Goal: Answer question/provide support: Share knowledge or assist other users

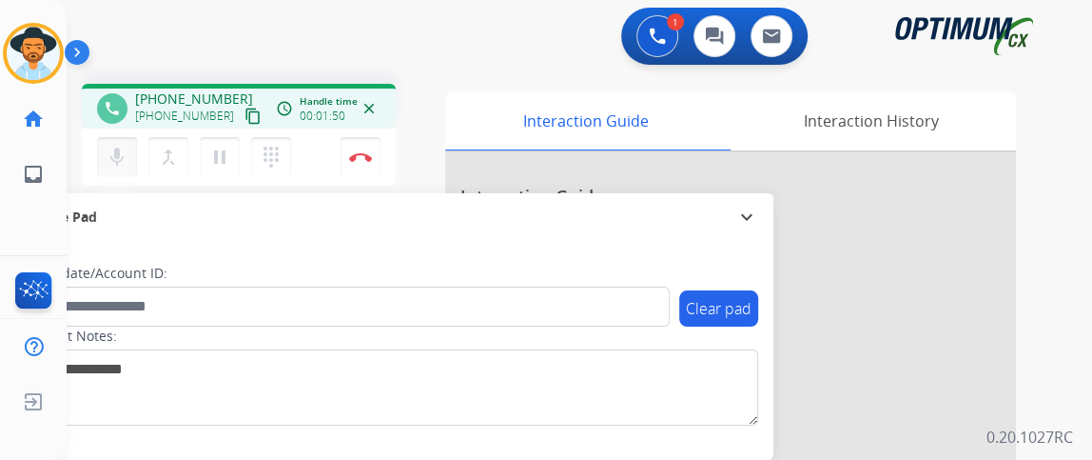
click at [117, 167] on mat-icon "mic" at bounding box center [117, 157] width 23 height 23
click at [104, 115] on mat-icon "phone" at bounding box center [112, 108] width 17 height 17
click at [109, 142] on button "mic_off Mute" at bounding box center [117, 157] width 40 height 40
click at [121, 150] on mat-icon "mic" at bounding box center [117, 157] width 23 height 23
click at [121, 150] on mat-icon "mic_off" at bounding box center [117, 157] width 23 height 23
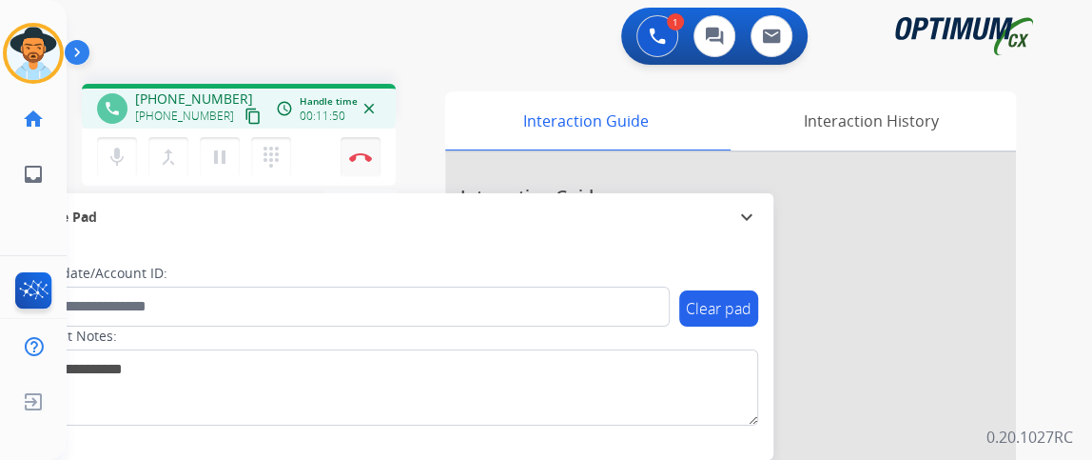
click at [364, 157] on img at bounding box center [360, 157] width 23 height 10
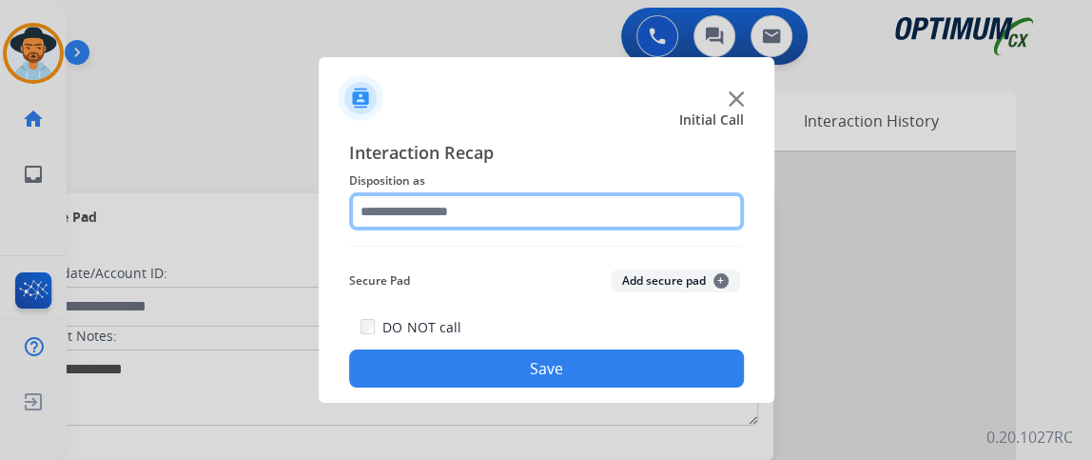
click at [574, 205] on input "text" at bounding box center [546, 211] width 395 height 38
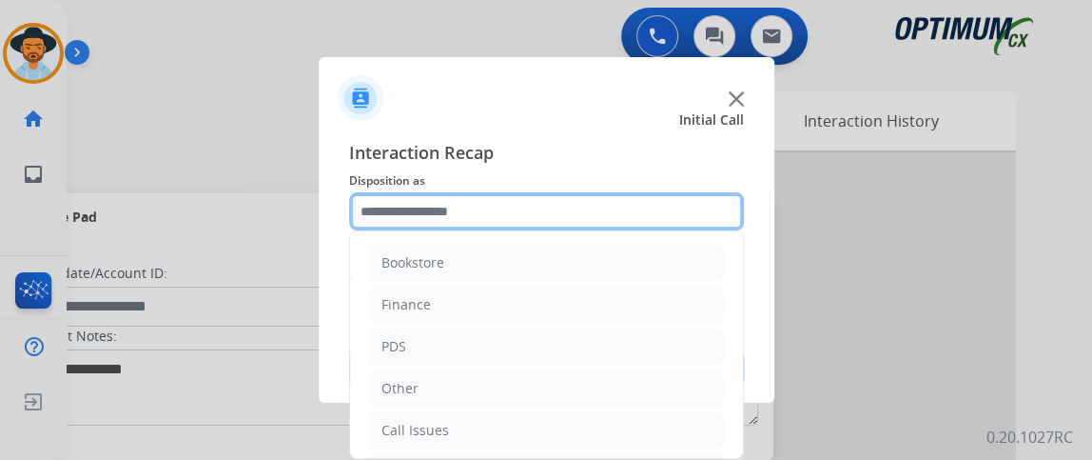
scroll to position [125, 0]
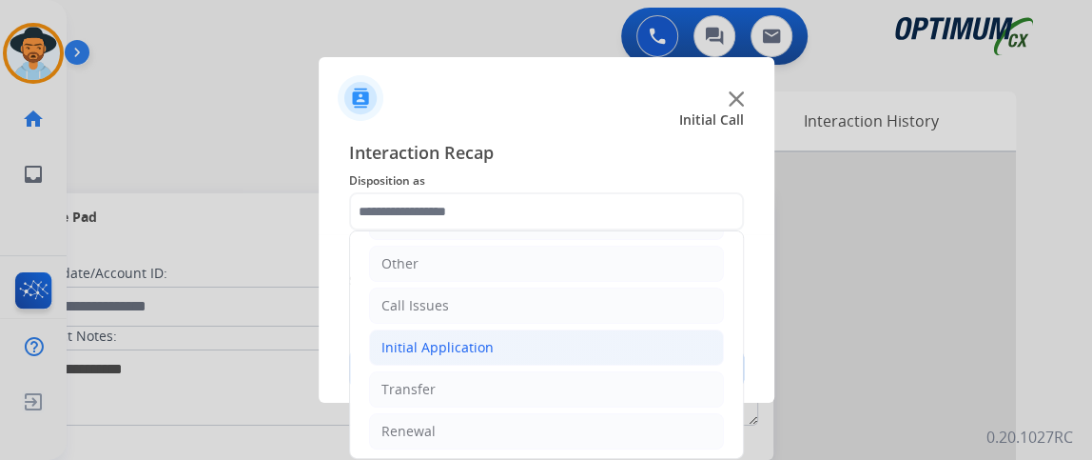
click at [601, 346] on li "Initial Application" at bounding box center [546, 347] width 355 height 36
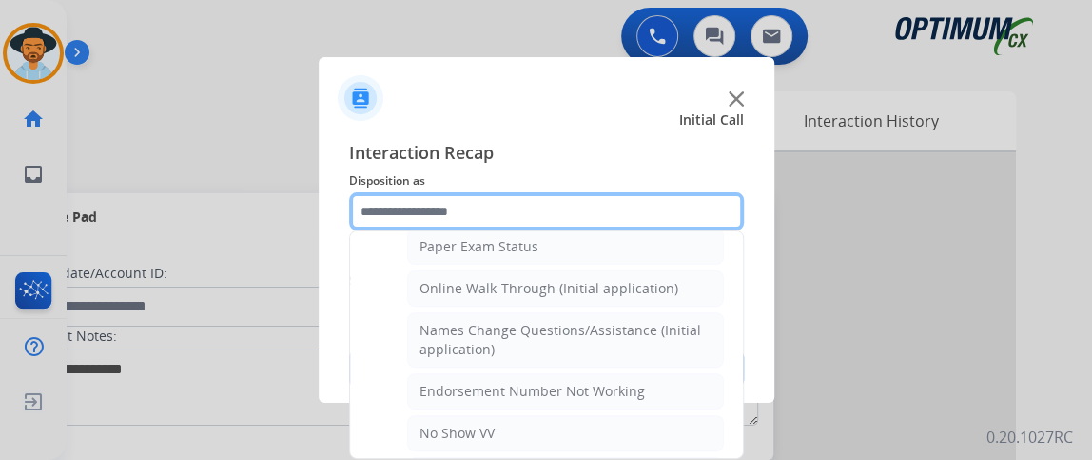
scroll to position [381, 0]
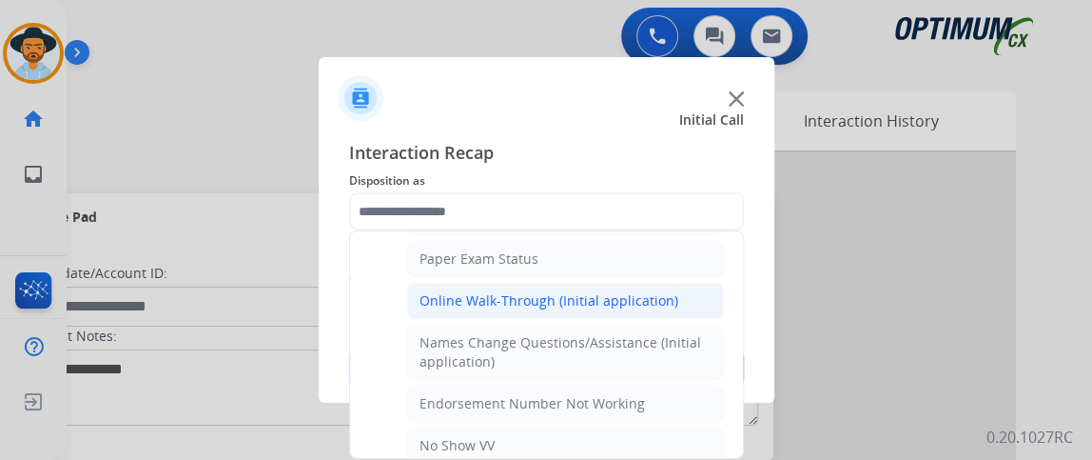
click at [677, 302] on li "Online Walk-Through (Initial application)" at bounding box center [565, 301] width 317 height 36
type input "**********"
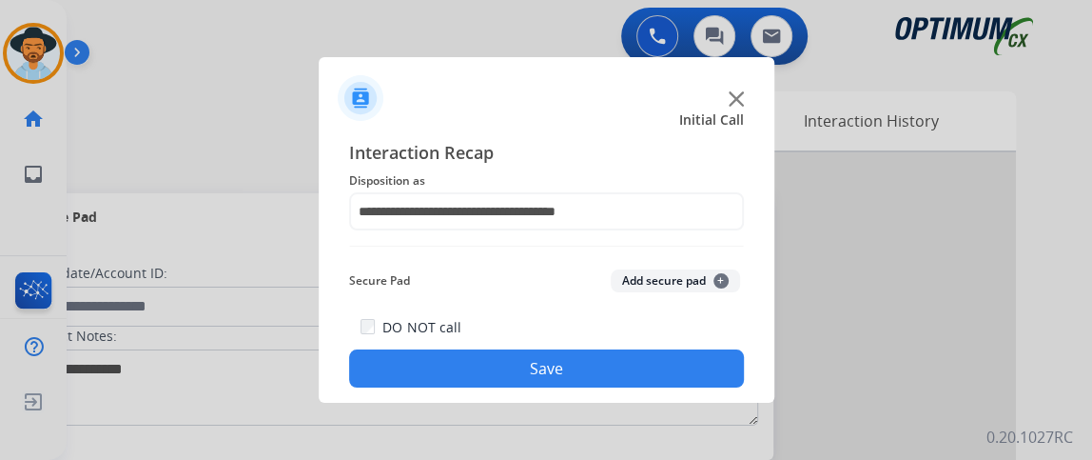
click at [673, 342] on div "DO NOT call Save" at bounding box center [546, 351] width 395 height 72
click at [673, 353] on button "Save" at bounding box center [546, 368] width 395 height 38
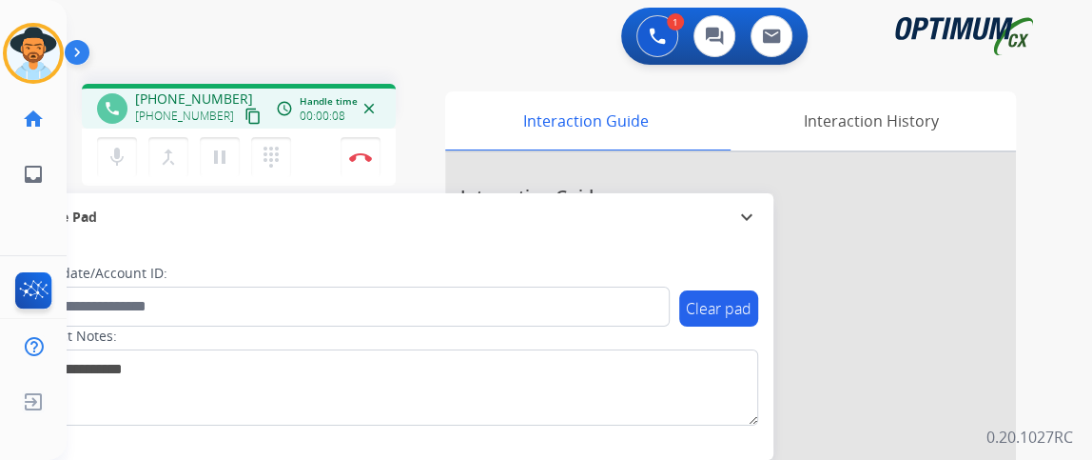
click at [245, 110] on mat-icon "content_copy" at bounding box center [253, 116] width 17 height 17
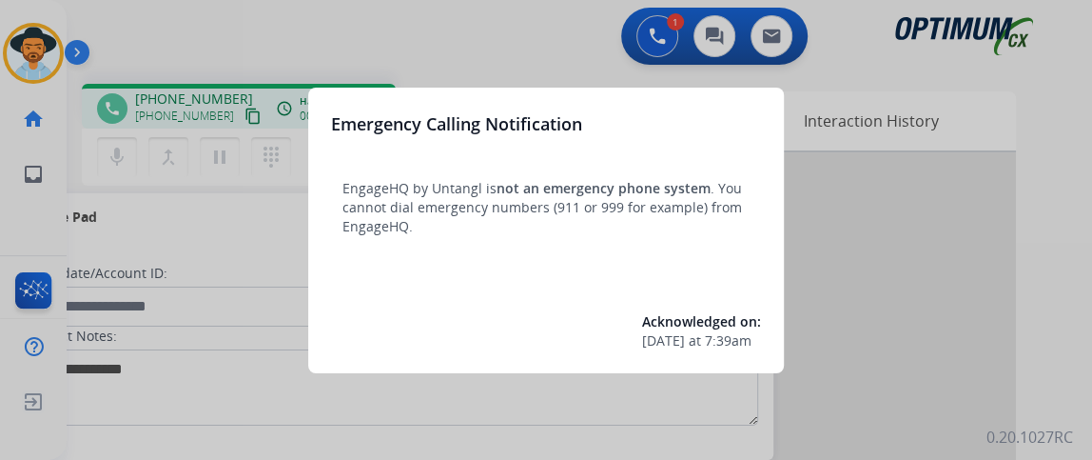
click at [173, 180] on div at bounding box center [546, 230] width 1092 height 460
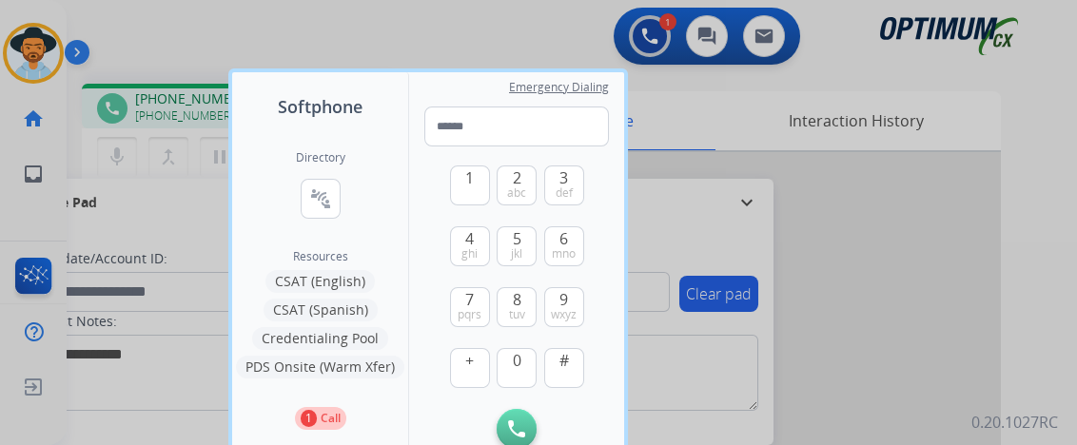
click at [145, 211] on div at bounding box center [538, 222] width 1077 height 445
click at [147, 211] on div "Secure Pad" at bounding box center [392, 202] width 734 height 32
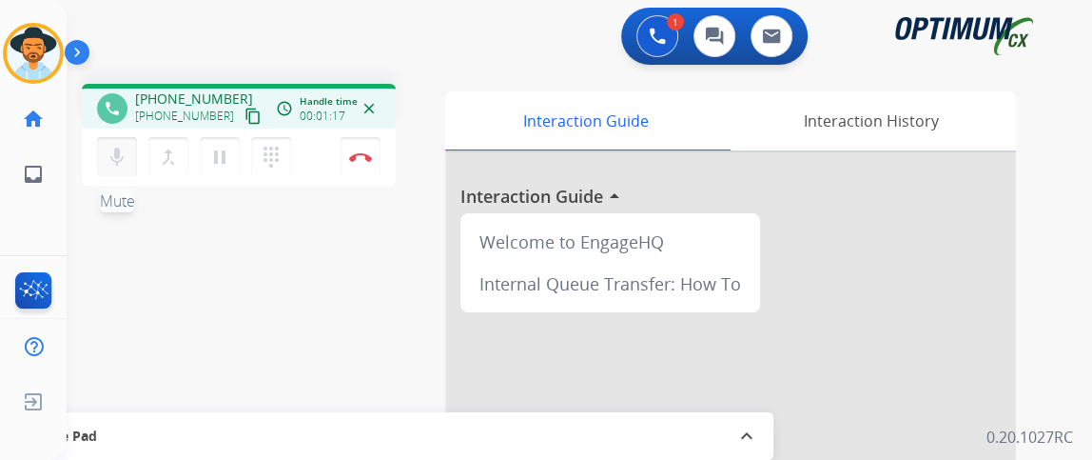
click at [106, 157] on mat-icon "mic" at bounding box center [117, 157] width 23 height 23
click at [335, 168] on div "mic Mute merge_type Bridge pause Hold dialpad Dialpad Disconnect" at bounding box center [239, 156] width 314 height 57
click at [363, 162] on button "Disconnect" at bounding box center [361, 157] width 40 height 40
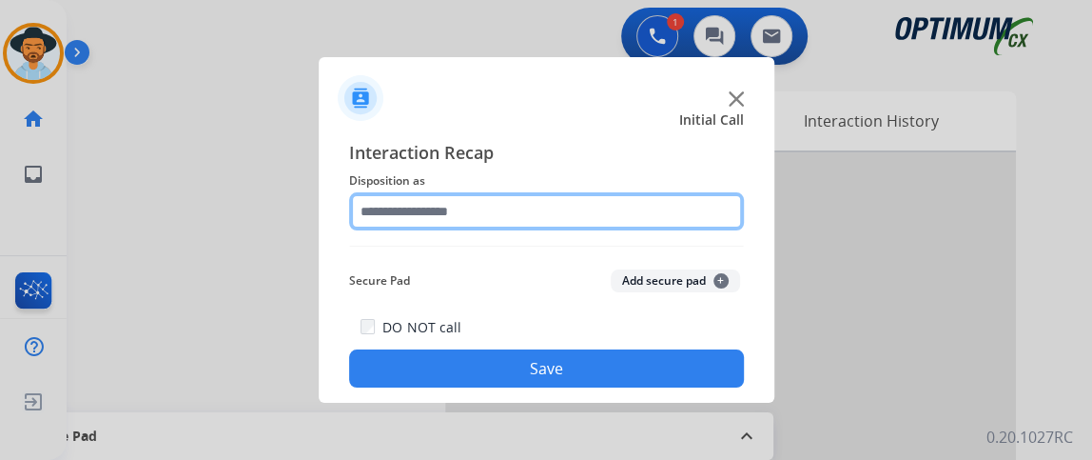
click at [461, 195] on input "text" at bounding box center [546, 211] width 395 height 38
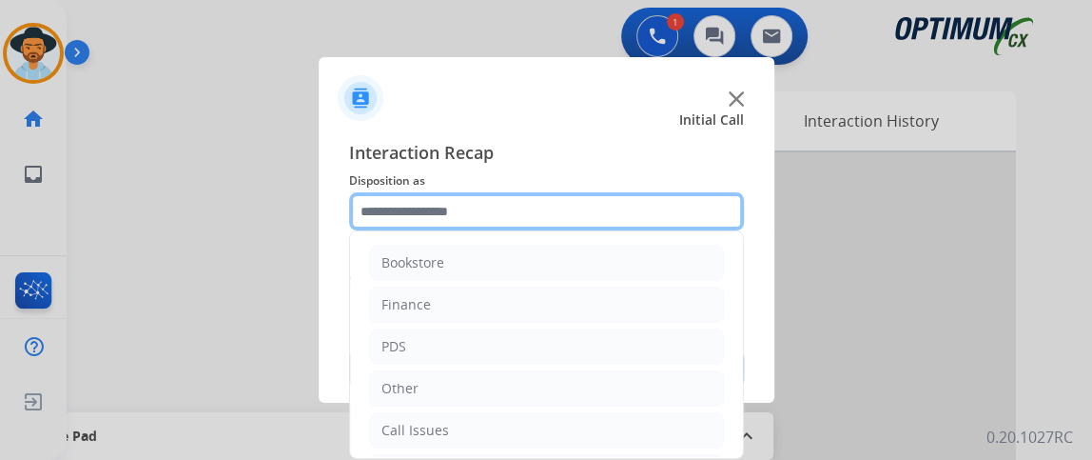
scroll to position [125, 0]
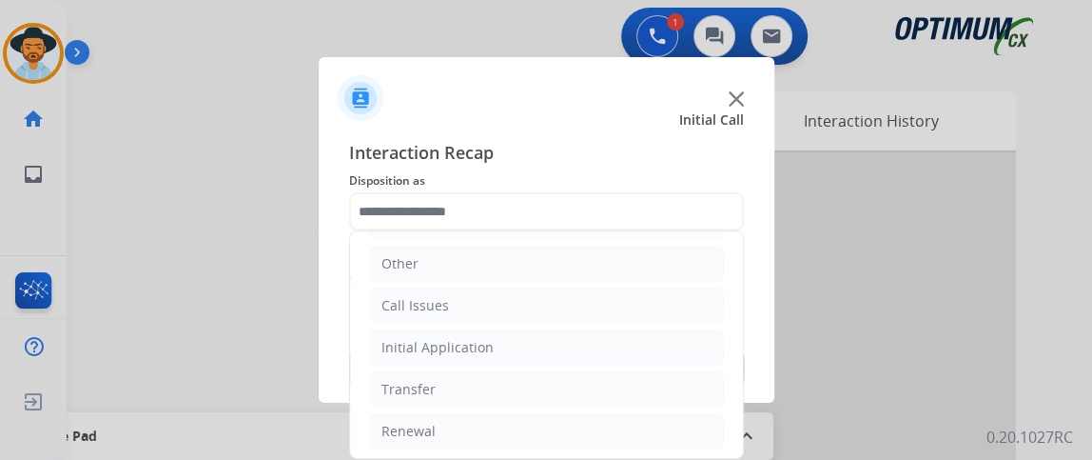
click at [594, 363] on ul "Bookstore Finance PDS Other Call Issues Initial Application Transfer Renewal" at bounding box center [546, 285] width 393 height 356
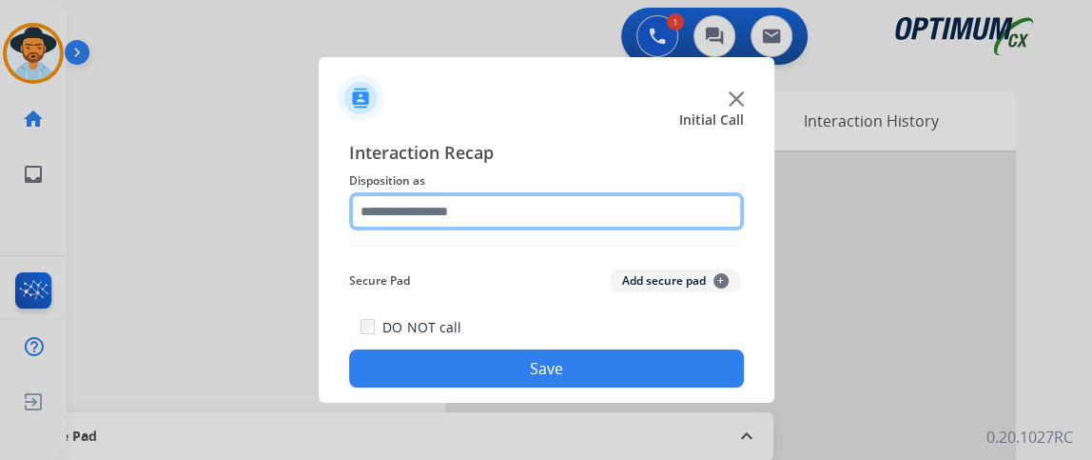
click at [567, 217] on input "text" at bounding box center [546, 211] width 395 height 38
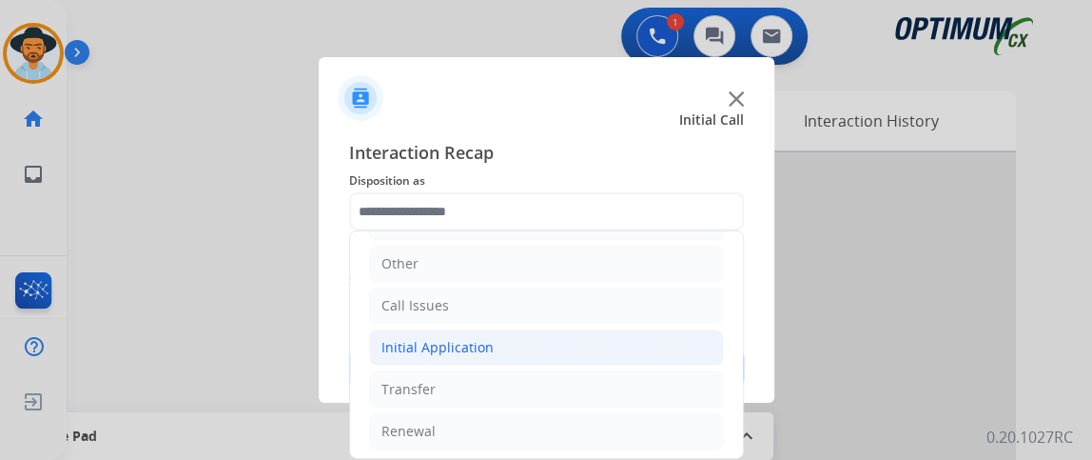
click at [646, 331] on li "Initial Application" at bounding box center [546, 347] width 355 height 36
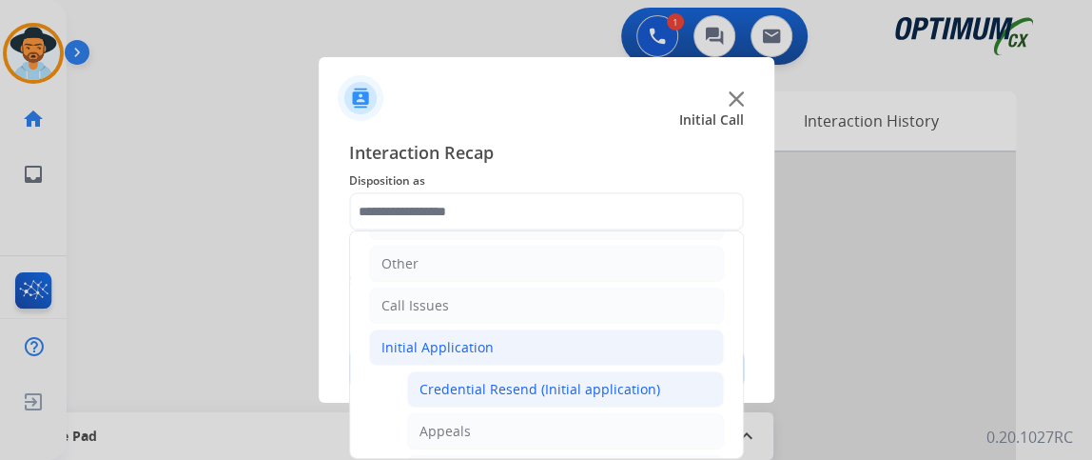
click at [627, 371] on li "Credential Resend (Initial application)" at bounding box center [565, 389] width 317 height 36
type input "**********"
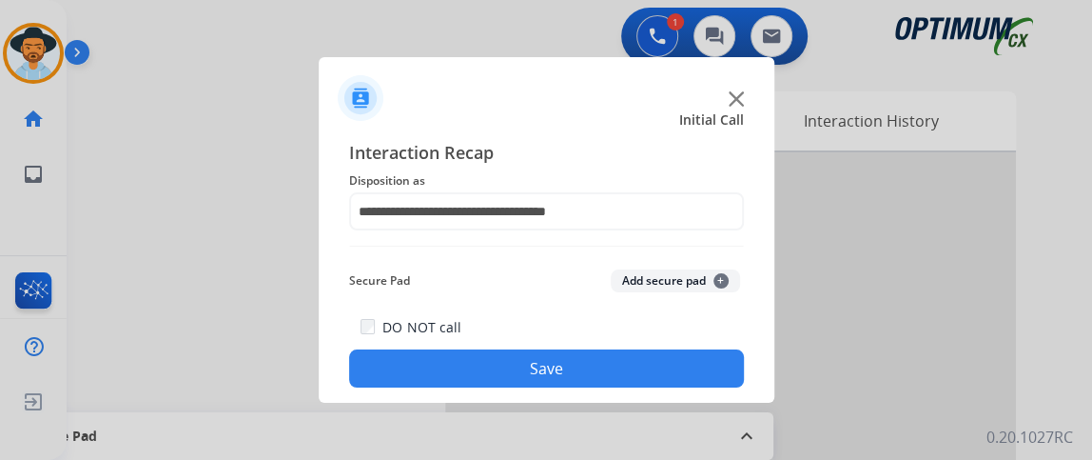
click at [627, 371] on button "Save" at bounding box center [546, 368] width 395 height 38
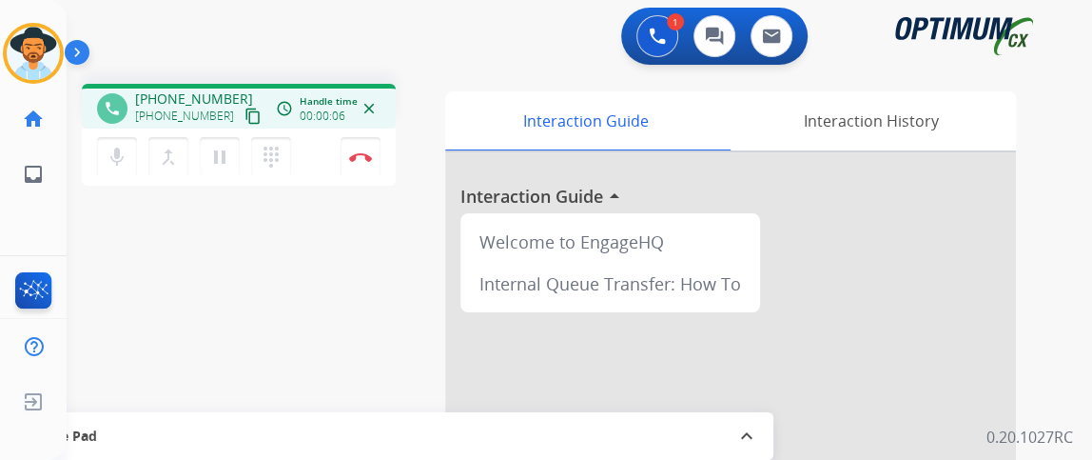
click at [95, 160] on div "mic Mute merge_type Bridge pause Hold dialpad Dialpad Disconnect" at bounding box center [239, 156] width 314 height 57
click at [110, 161] on mat-icon "mic" at bounding box center [117, 157] width 23 height 23
click at [245, 113] on mat-icon "content_copy" at bounding box center [253, 116] width 17 height 17
click at [125, 154] on mat-icon "mic_off" at bounding box center [117, 157] width 23 height 23
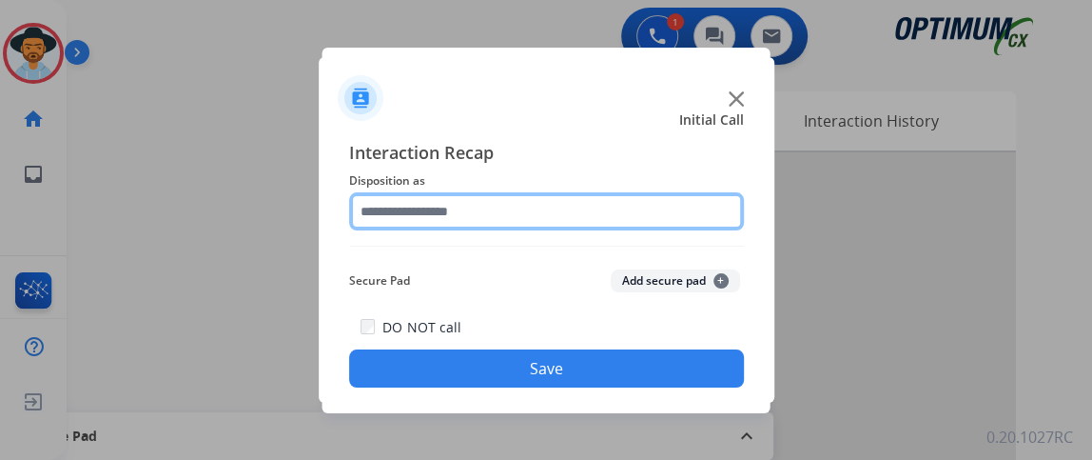
click at [500, 197] on input "text" at bounding box center [546, 211] width 395 height 38
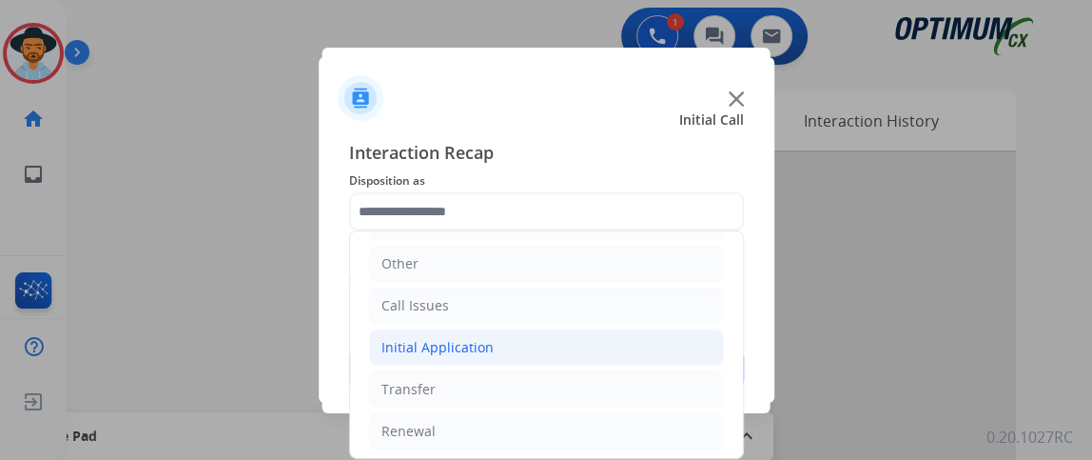
click at [642, 338] on li "Initial Application" at bounding box center [546, 347] width 355 height 36
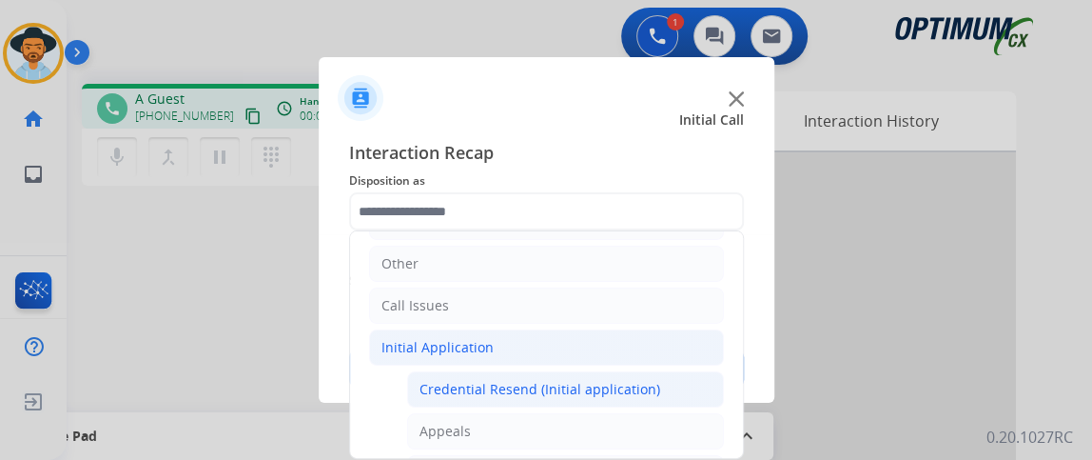
click at [622, 382] on div "Credential Resend (Initial application)" at bounding box center [540, 389] width 241 height 19
type input "**********"
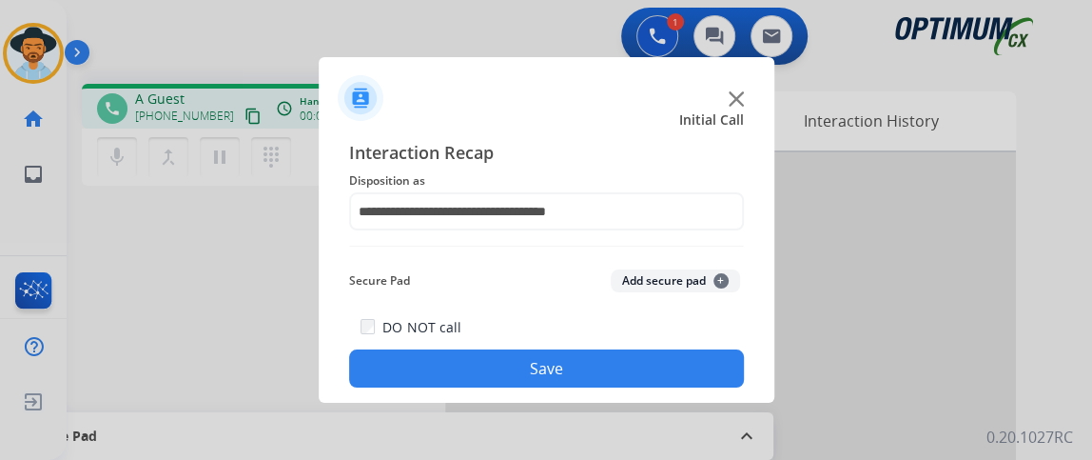
click at [622, 381] on button "Save" at bounding box center [546, 368] width 395 height 38
click at [563, 351] on button "Save" at bounding box center [546, 368] width 395 height 38
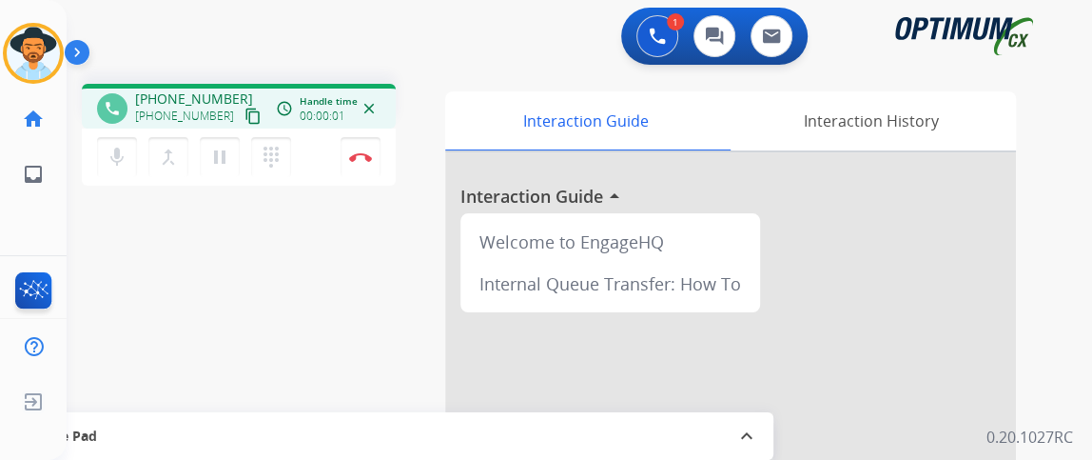
click at [245, 112] on mat-icon "content_copy" at bounding box center [253, 116] width 17 height 17
click at [115, 154] on mat-icon "mic" at bounding box center [117, 157] width 23 height 23
click at [569, 72] on div "phone +19895136095 +19895136095 content_copy access_time Call metrics Queue 00:…" at bounding box center [557, 466] width 980 height 794
click at [122, 153] on mat-icon "mic_off" at bounding box center [117, 157] width 23 height 23
click at [132, 142] on button "mic Mute" at bounding box center [117, 157] width 40 height 40
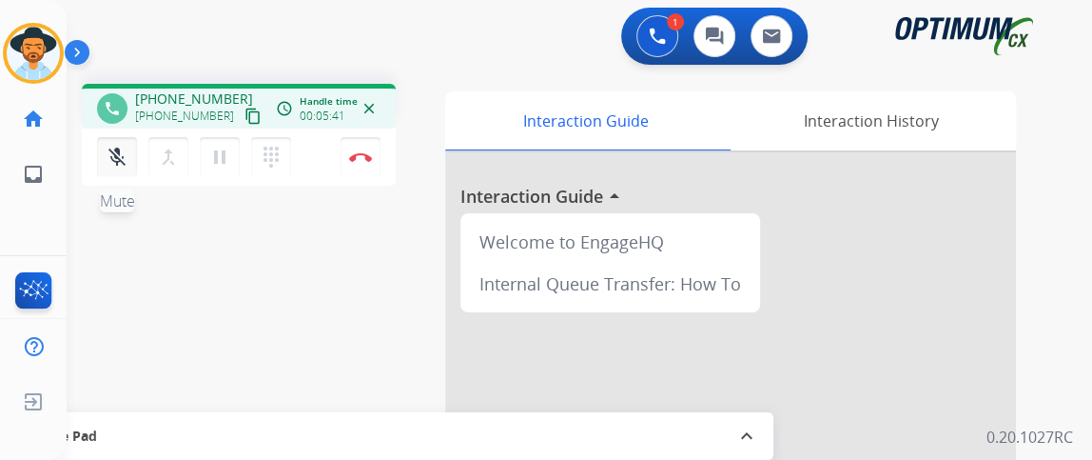
click at [132, 142] on button "mic_off Mute" at bounding box center [117, 157] width 40 height 40
click at [371, 159] on img at bounding box center [360, 157] width 23 height 10
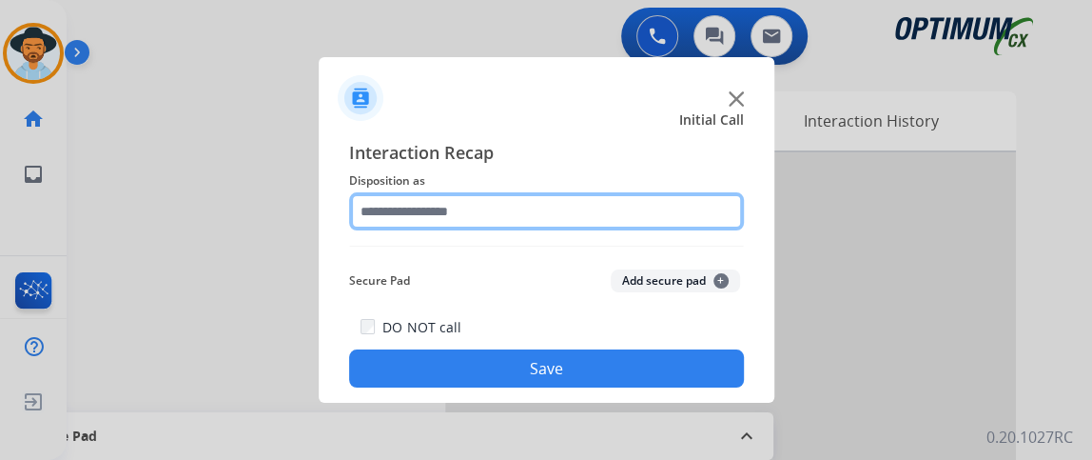
click at [649, 217] on input "text" at bounding box center [546, 211] width 395 height 38
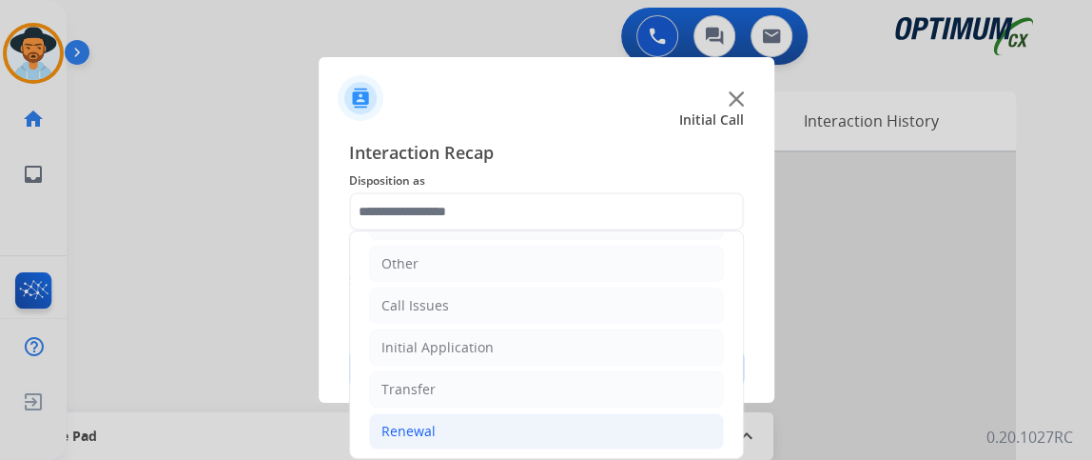
click at [558, 431] on li "Renewal" at bounding box center [546, 431] width 355 height 36
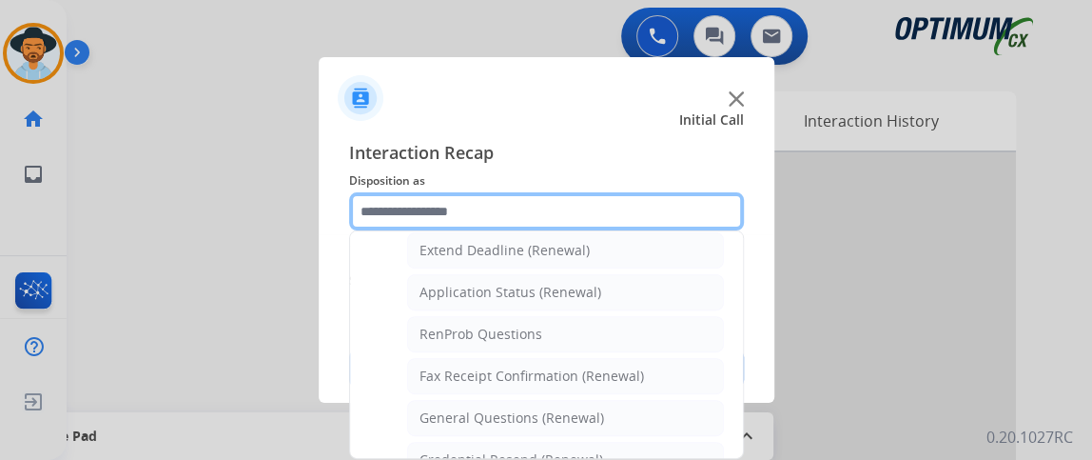
scroll to position [453, 0]
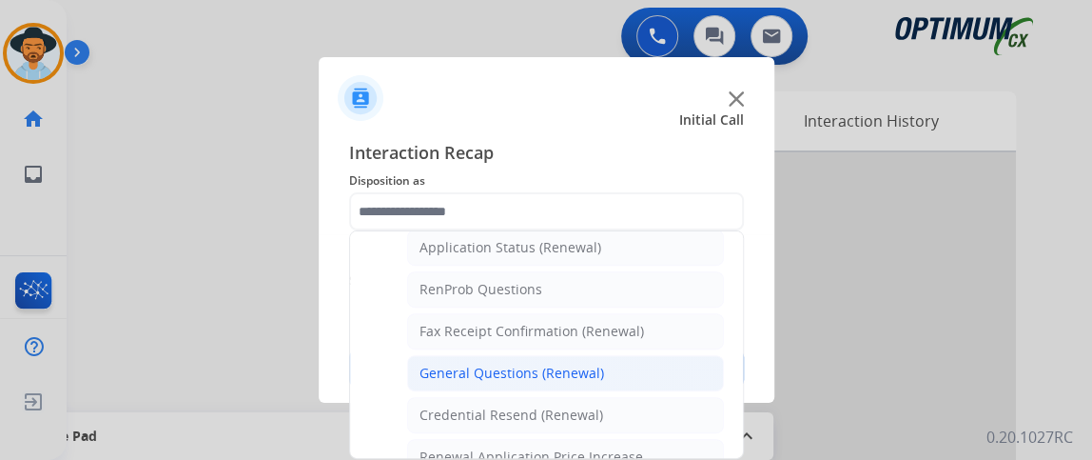
click at [651, 362] on li "General Questions (Renewal)" at bounding box center [565, 373] width 317 height 36
type input "**********"
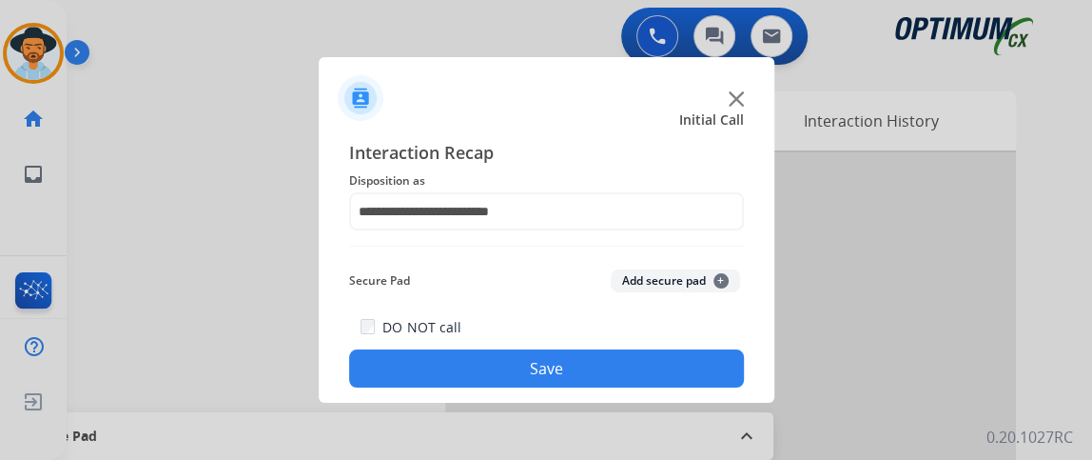
click at [652, 349] on div "DO NOT call Save" at bounding box center [546, 351] width 395 height 72
click at [616, 370] on button "Save" at bounding box center [546, 368] width 395 height 38
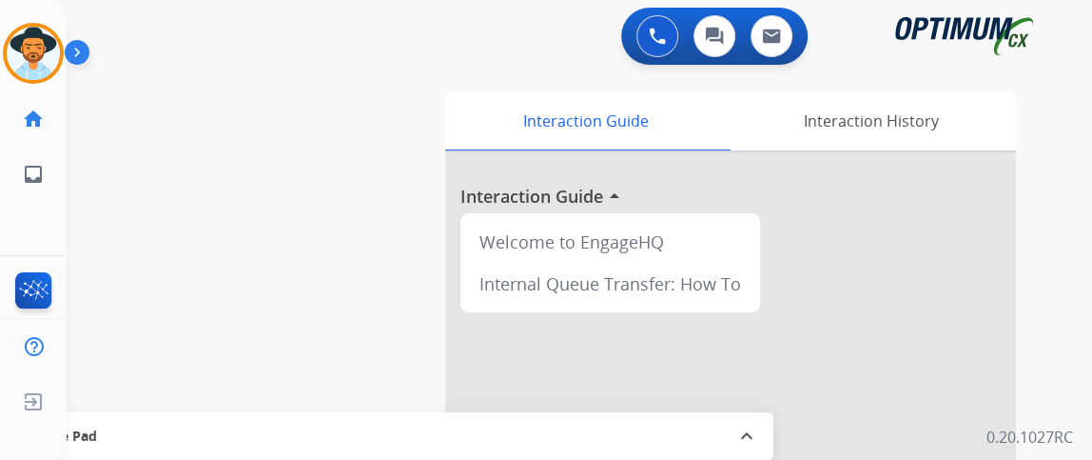
click at [1074, 230] on div "0 Voice Interactions 0 Chat Interactions 0 Email Interactions swap_horiz Break …" at bounding box center [580, 230] width 1026 height 460
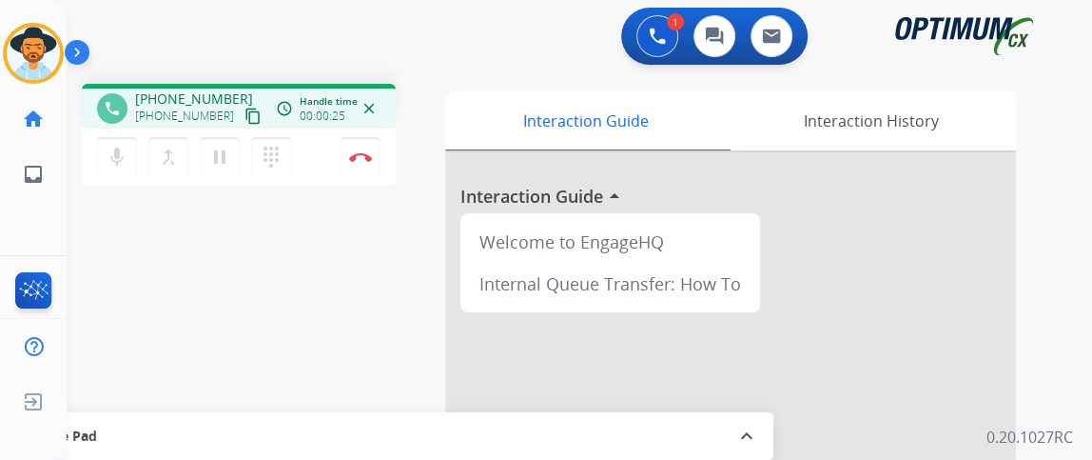
click at [1, 227] on div "Gilce Busy Edit Avatar Agent: Gilce Routing Profile: NH_Bilingual home Home Hom…" at bounding box center [33, 230] width 67 height 460
click at [1, 225] on div "Gilce Busy Edit Avatar Agent: Gilce Routing Profile: NH_Bilingual home Home Hom…" at bounding box center [33, 230] width 67 height 460
click at [0, 219] on div "Gilce Busy Edit Avatar Agent: Gilce Routing Profile: NH_Bilingual home Home Hom…" at bounding box center [33, 230] width 67 height 460
click at [0, 220] on div "Gilce Busy Edit Avatar Agent: Gilce Routing Profile: NH_Bilingual home Home Hom…" at bounding box center [33, 230] width 67 height 460
click at [245, 119] on mat-icon "content_copy" at bounding box center [253, 116] width 17 height 17
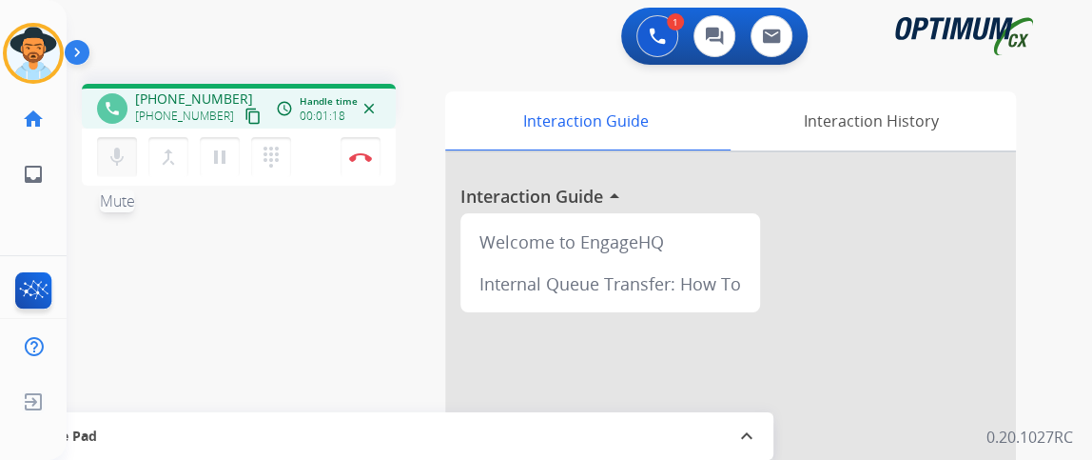
click at [121, 155] on mat-icon "mic" at bounding box center [117, 157] width 23 height 23
click at [139, 154] on div "mic_off Mute merge_type Bridge pause Hold dialpad Dialpad" at bounding box center [200, 157] width 206 height 40
click at [120, 152] on mat-icon "mic_off" at bounding box center [117, 157] width 23 height 23
click at [122, 159] on mat-icon "mic" at bounding box center [117, 157] width 23 height 23
click at [1089, 200] on div "1 Voice Interactions 0 Chat Interactions 0 Email Interactions phone +1914704704…" at bounding box center [580, 230] width 1026 height 460
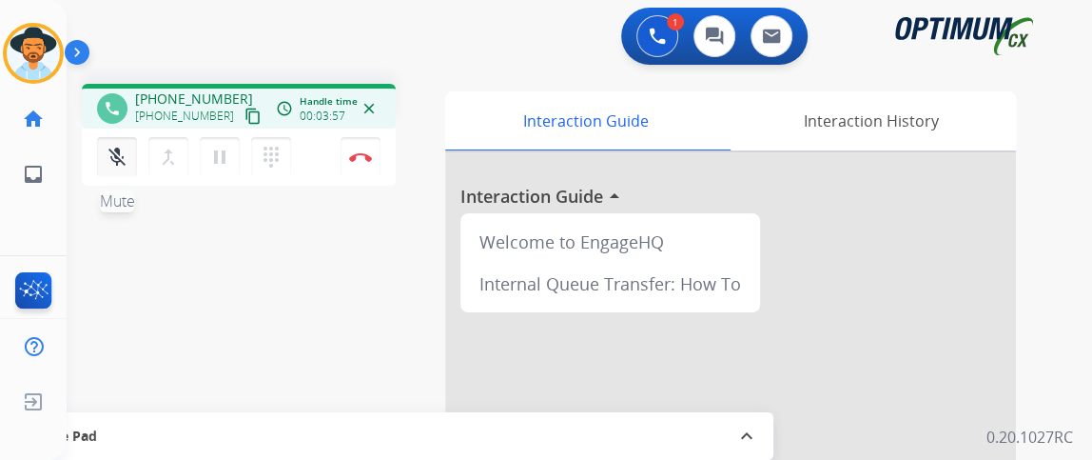
click at [115, 146] on mat-icon "mic_off" at bounding box center [117, 157] width 23 height 23
click at [362, 154] on img at bounding box center [360, 157] width 23 height 10
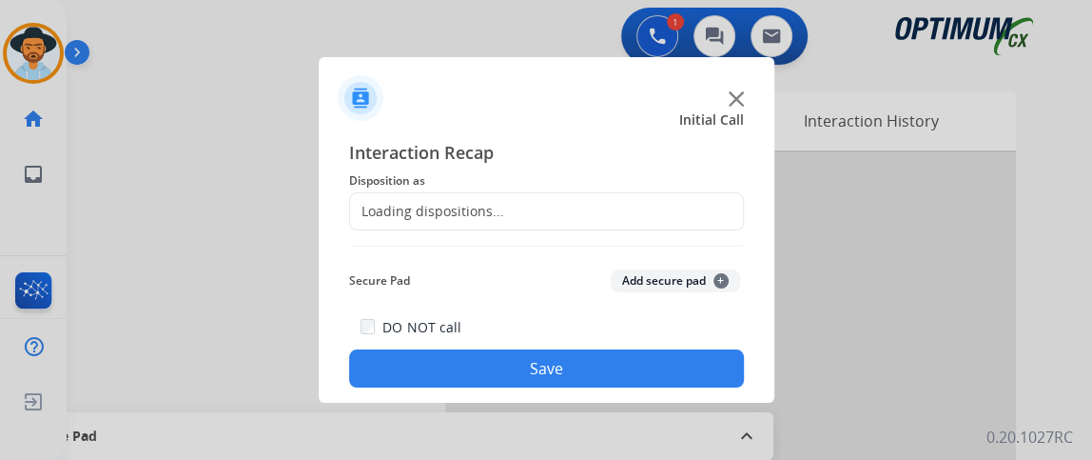
click at [553, 209] on div "Loading dispositions..." at bounding box center [546, 211] width 395 height 38
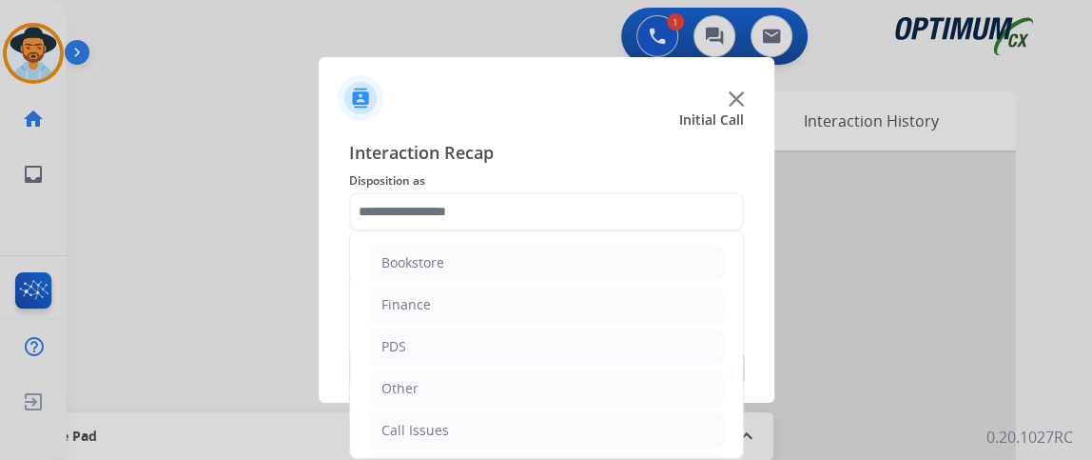
scroll to position [125, 0]
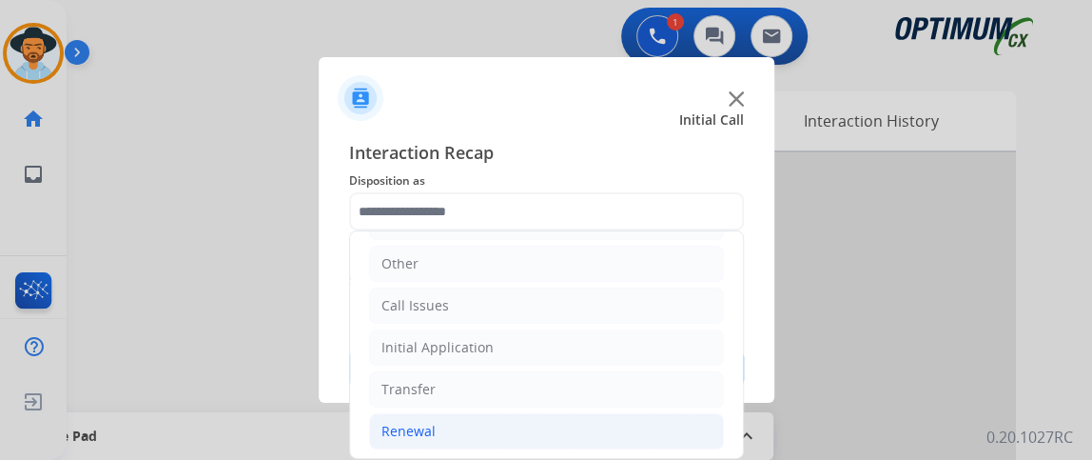
click at [624, 417] on li "Renewal" at bounding box center [546, 431] width 355 height 36
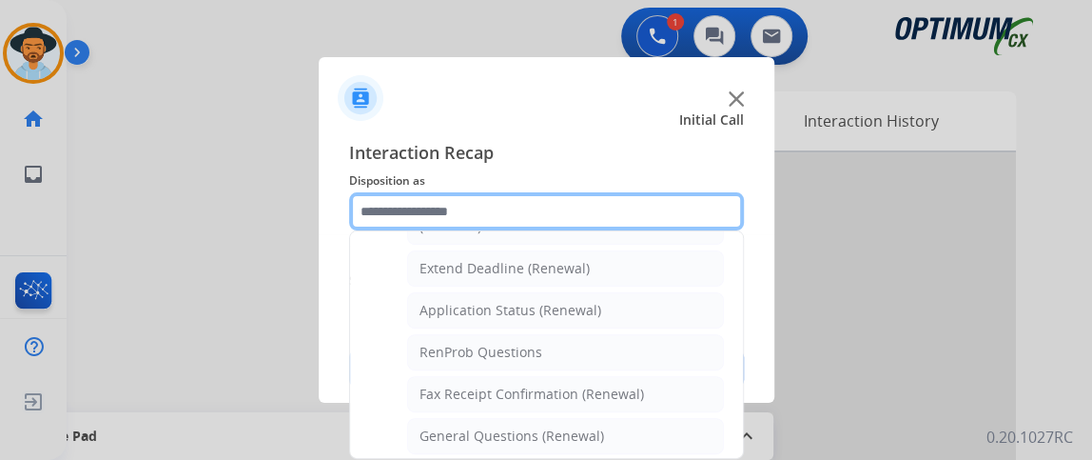
scroll to position [396, 0]
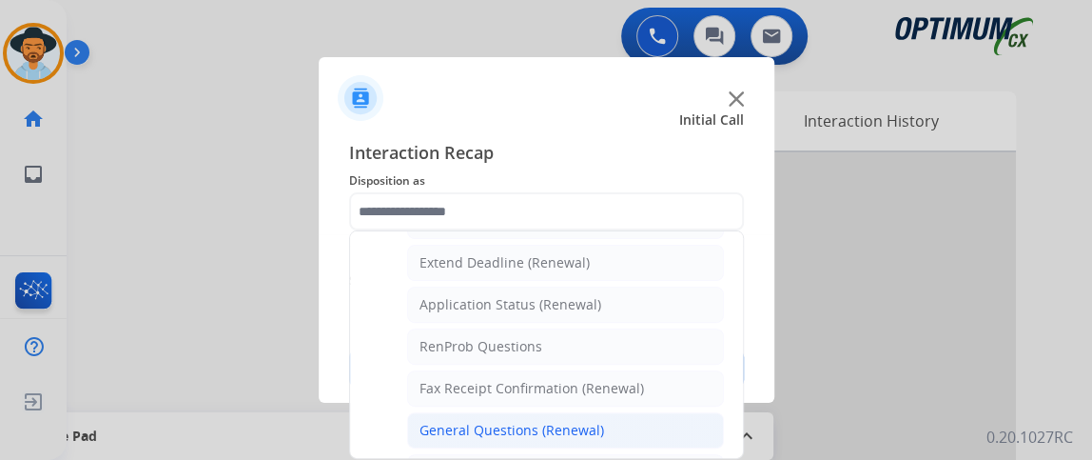
click at [655, 421] on li "General Questions (Renewal)" at bounding box center [565, 430] width 317 height 36
type input "**********"
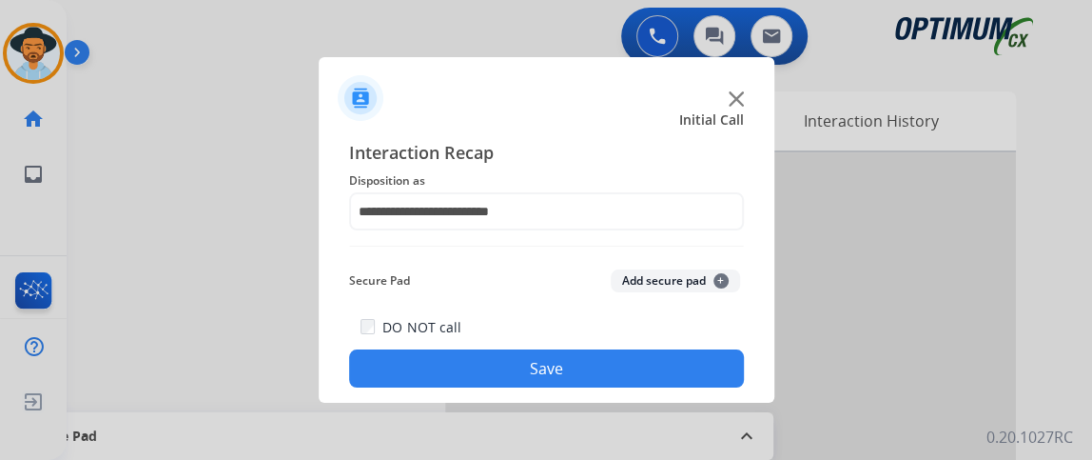
click at [663, 348] on div "DO NOT call Save" at bounding box center [546, 351] width 395 height 72
click at [663, 347] on div "DO NOT call Save" at bounding box center [546, 351] width 395 height 72
click at [539, 363] on button "Save" at bounding box center [546, 368] width 395 height 38
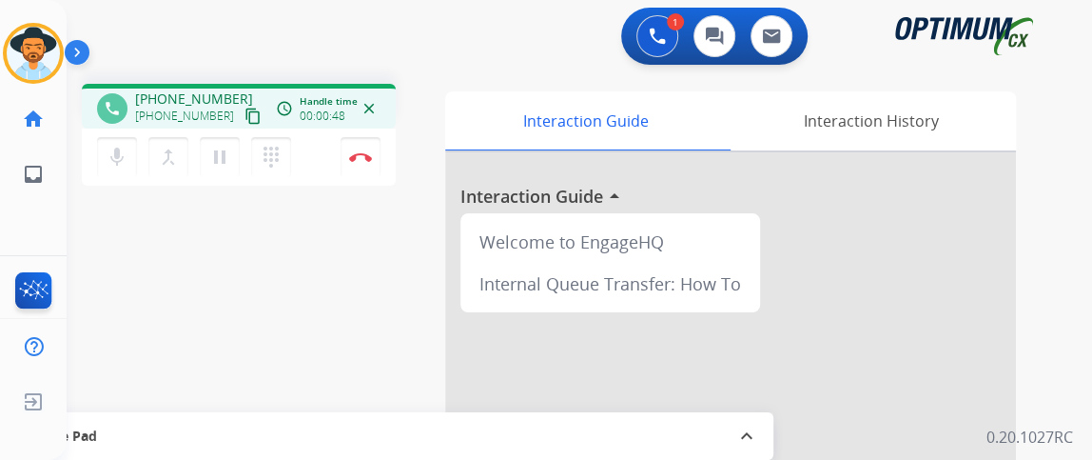
click at [237, 128] on div "mic Mute merge_type Bridge pause Hold dialpad Dialpad Disconnect" at bounding box center [239, 156] width 314 height 57
click at [245, 121] on mat-icon "content_copy" at bounding box center [253, 116] width 17 height 17
click at [119, 144] on button "mic Mute" at bounding box center [117, 157] width 40 height 40
click at [108, 161] on mat-icon "mic_off" at bounding box center [117, 157] width 23 height 23
click at [360, 164] on button "Disconnect" at bounding box center [361, 157] width 40 height 40
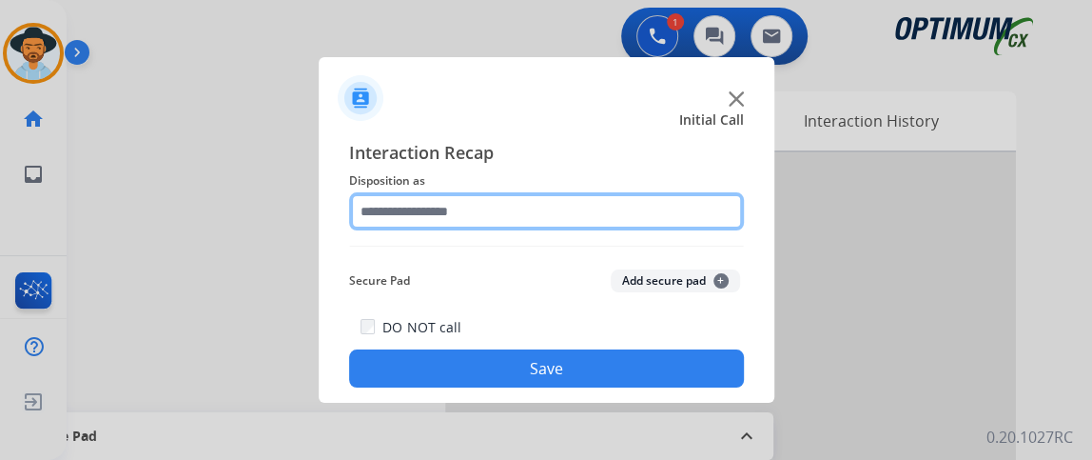
click at [586, 213] on input "text" at bounding box center [546, 211] width 395 height 38
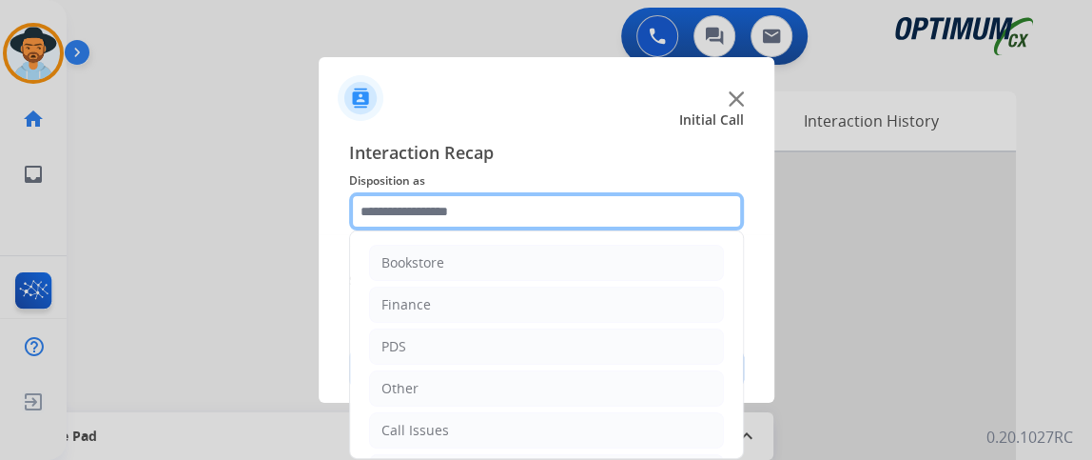
scroll to position [125, 0]
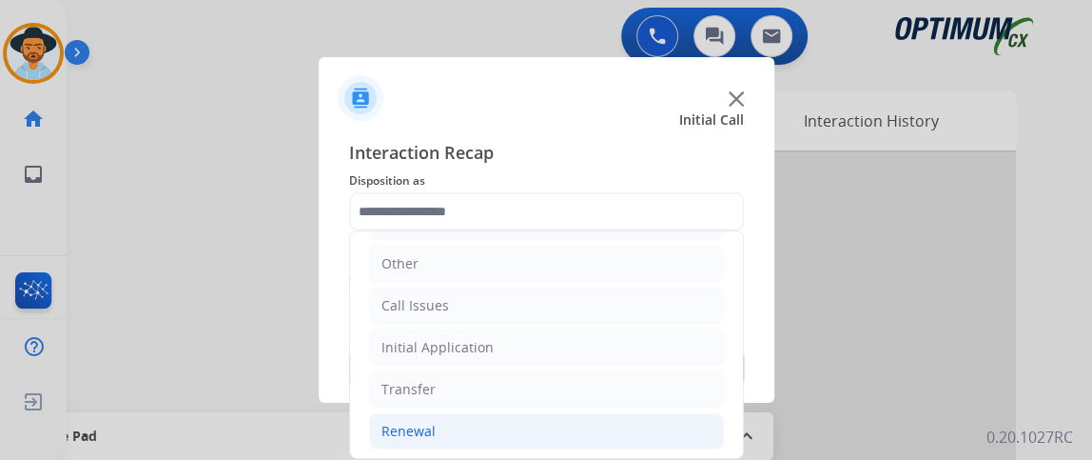
click at [630, 431] on li "Renewal" at bounding box center [546, 431] width 355 height 36
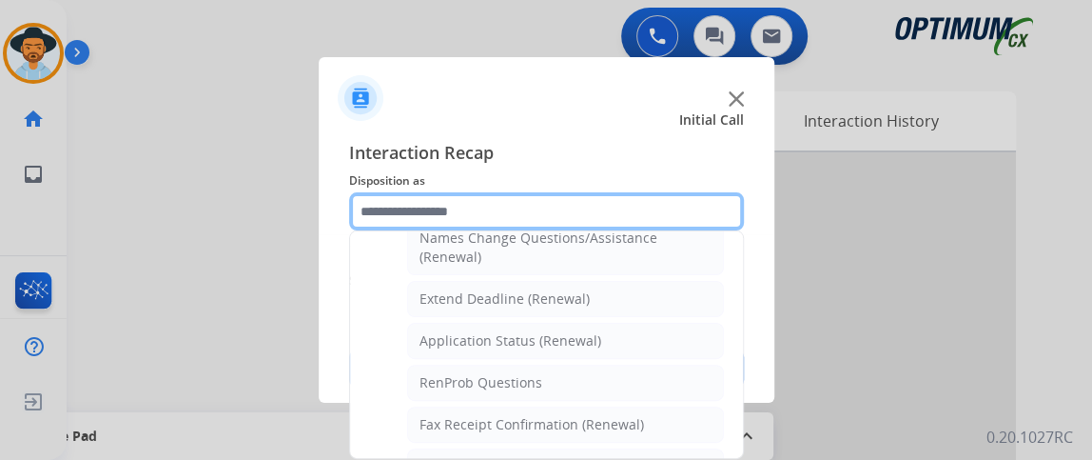
scroll to position [437, 0]
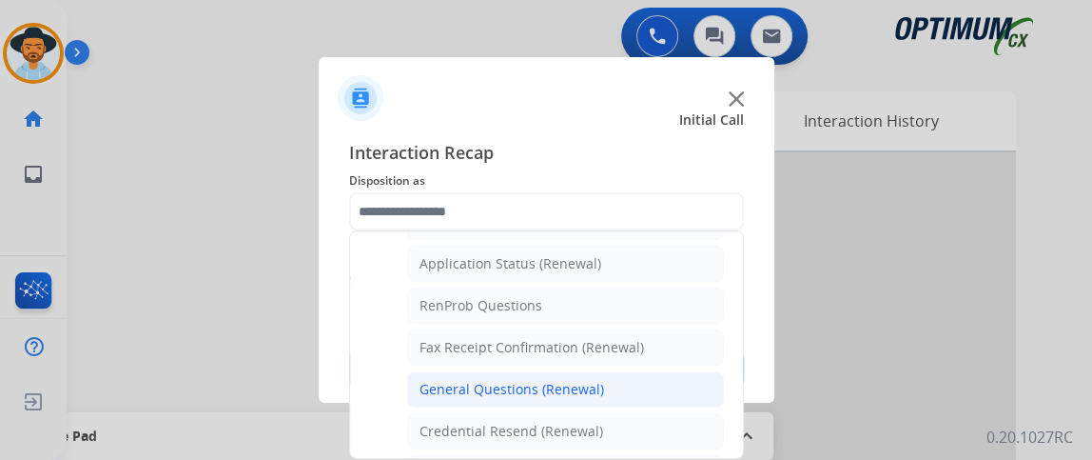
click at [670, 382] on li "General Questions (Renewal)" at bounding box center [565, 389] width 317 height 36
type input "**********"
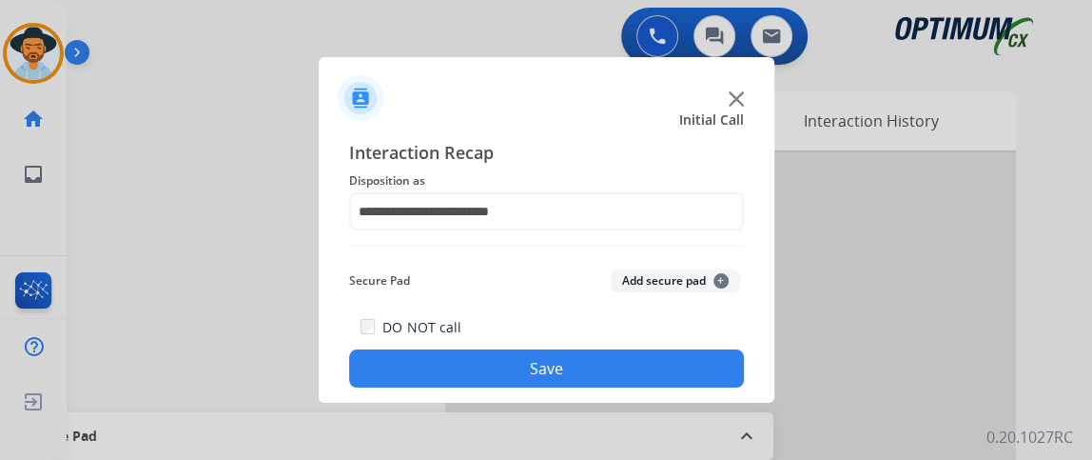
click at [670, 382] on button "Save" at bounding box center [546, 368] width 395 height 38
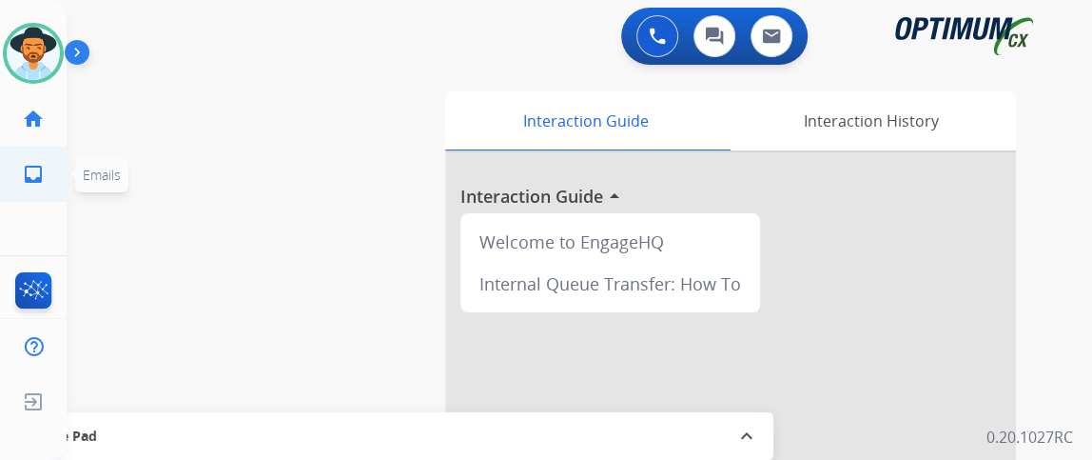
click at [0, 193] on ul "inbox Emails Emails" at bounding box center [33, 174] width 67 height 55
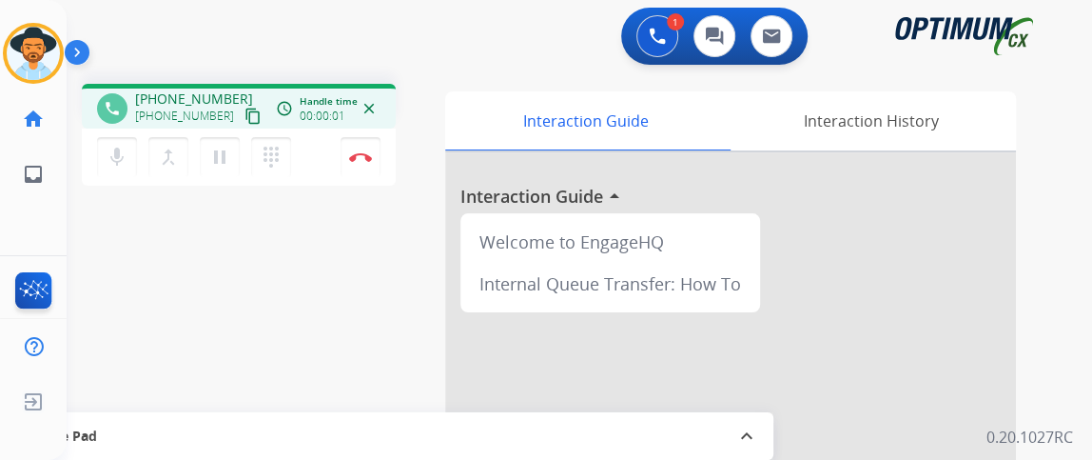
click at [245, 116] on mat-icon "content_copy" at bounding box center [253, 116] width 17 height 17
click at [374, 162] on button "Disconnect" at bounding box center [361, 157] width 40 height 40
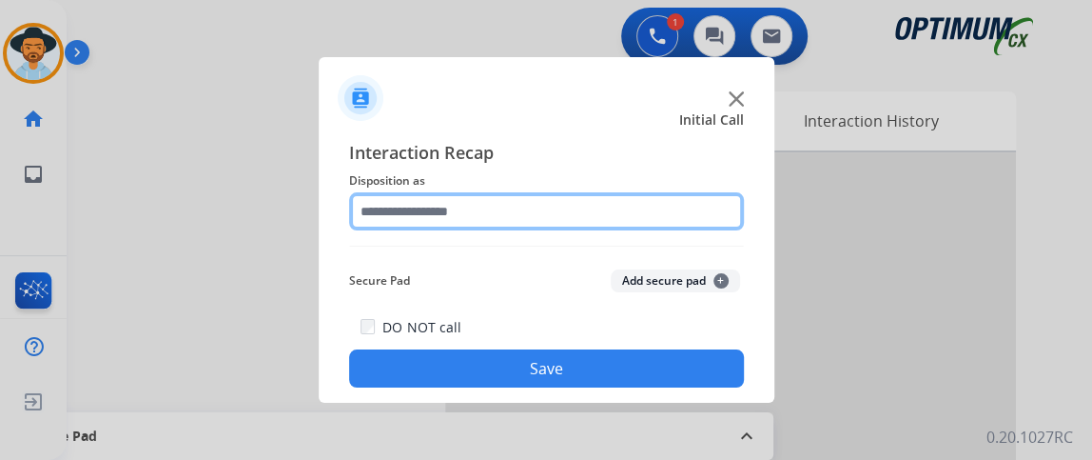
click at [517, 211] on input "text" at bounding box center [546, 211] width 395 height 38
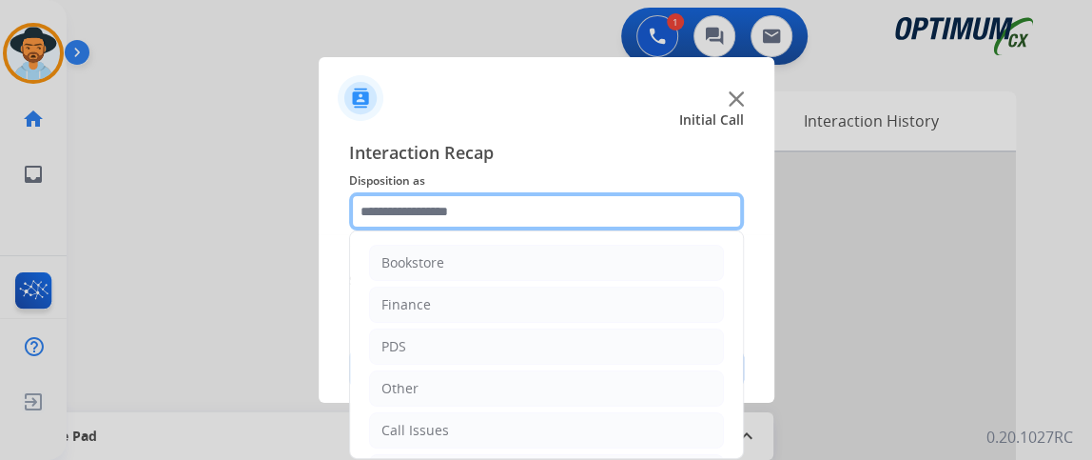
scroll to position [125, 0]
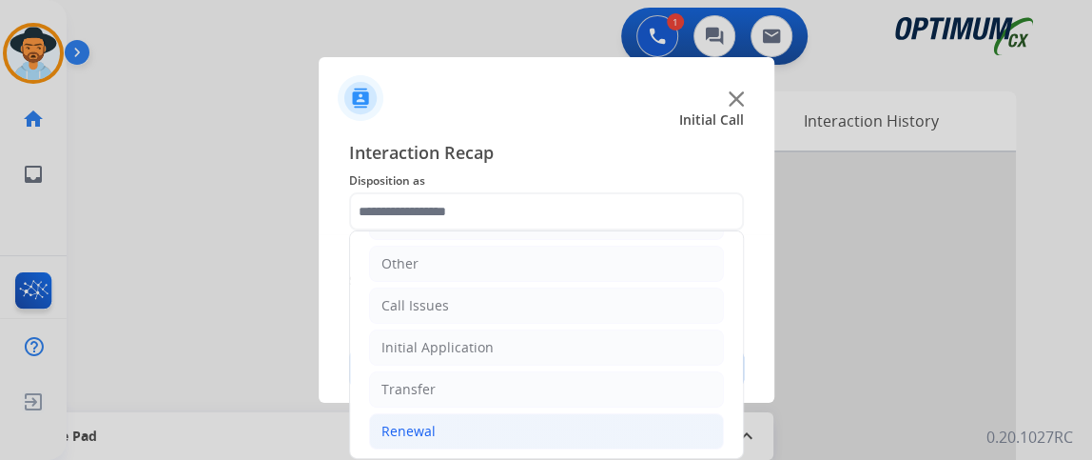
click at [552, 432] on li "Renewal" at bounding box center [546, 431] width 355 height 36
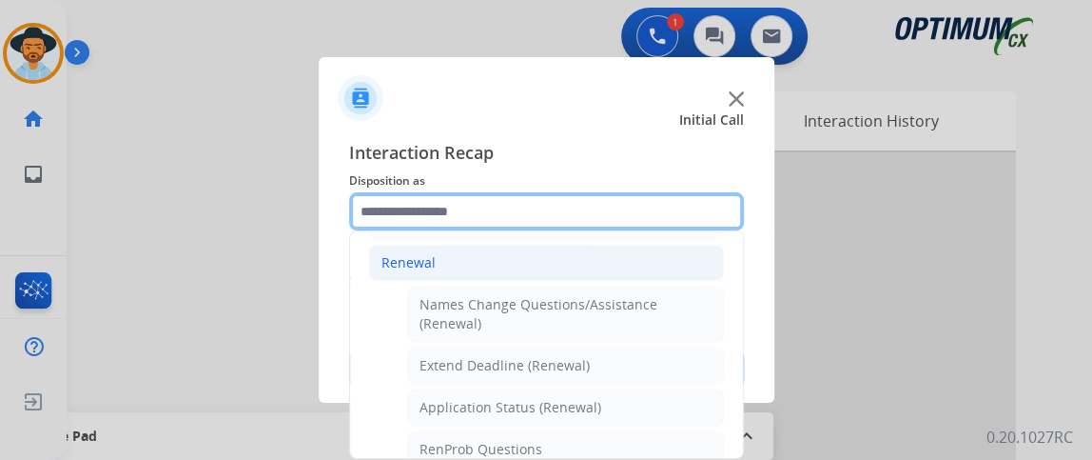
scroll to position [297, 0]
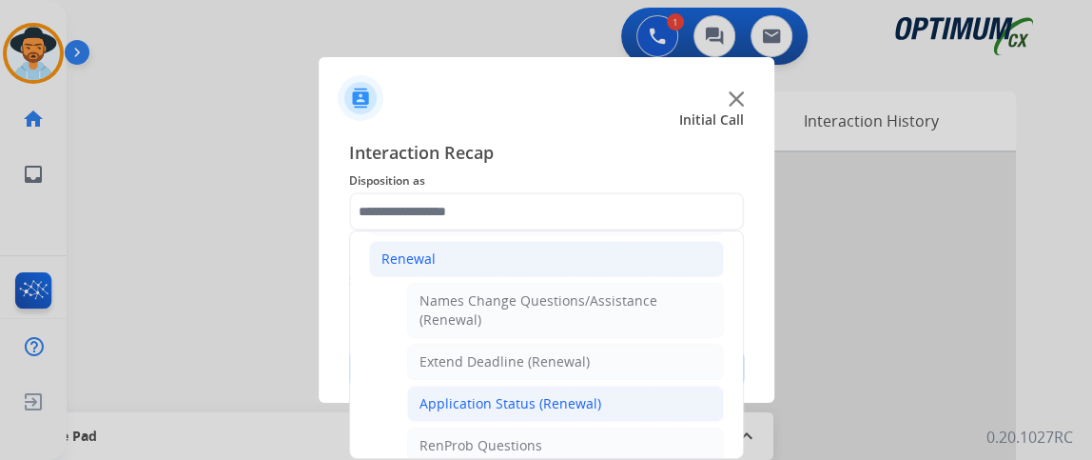
click at [662, 392] on li "Application Status (Renewal)" at bounding box center [565, 403] width 317 height 36
type input "**********"
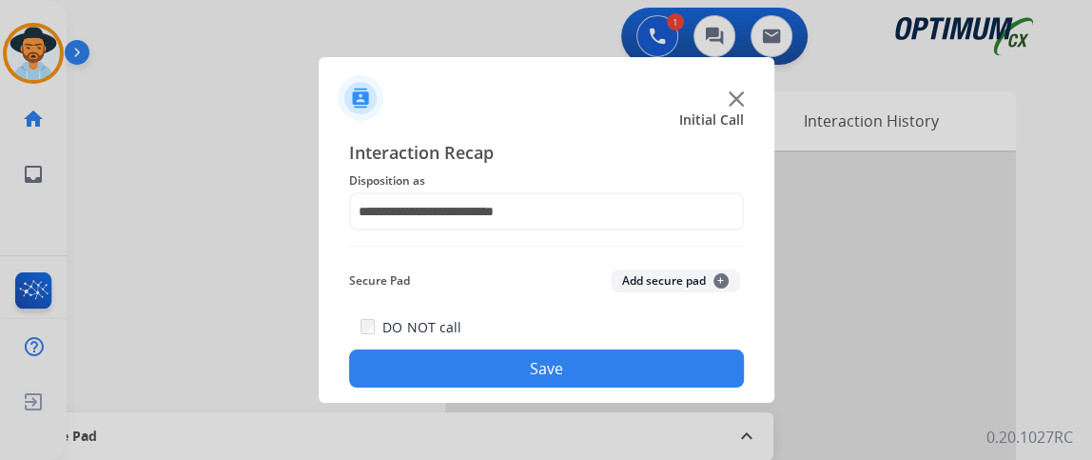
click at [660, 377] on button "Save" at bounding box center [546, 368] width 395 height 38
